Goal: Transaction & Acquisition: Purchase product/service

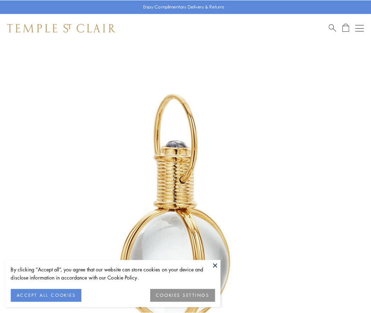
scroll to position [184, 0]
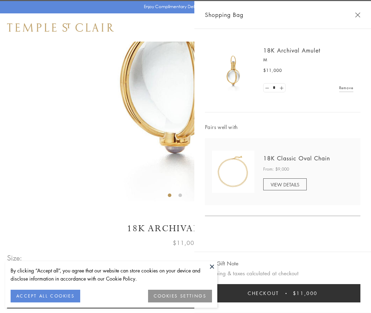
click at [282, 294] on button "Checkout $11,000" at bounding box center [282, 293] width 155 height 18
